Goal: Check status

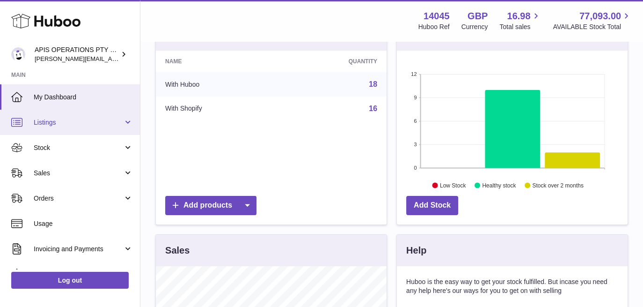
scroll to position [94, 0]
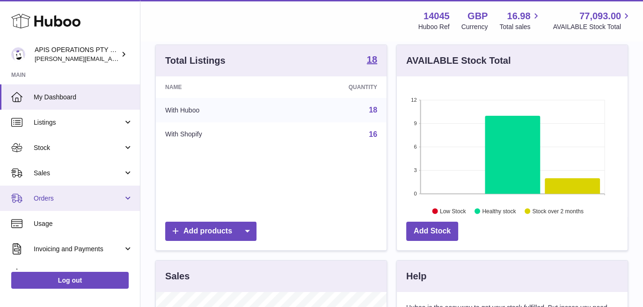
click at [46, 194] on span "Orders" at bounding box center [78, 198] width 89 height 9
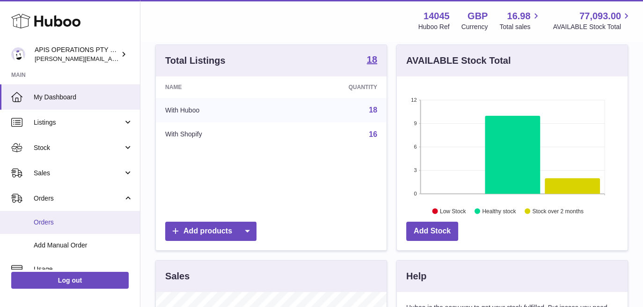
click at [45, 221] on span "Orders" at bounding box center [83, 222] width 99 height 9
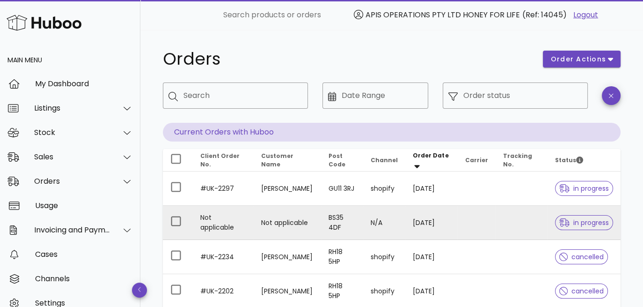
click at [206, 221] on td "Not applicable" at bounding box center [223, 223] width 61 height 34
